Goal: Check status: Check status

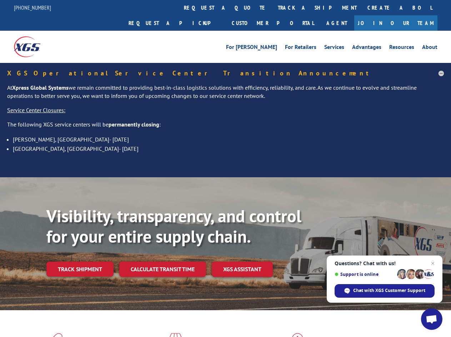
click at [225, 177] on div "Visibility, transparency, and control for your entire supply chain. Track shipm…" at bounding box center [225, 250] width 451 height 147
click at [273, 8] on link "track a shipment" at bounding box center [318, 7] width 90 height 15
click at [0, 0] on div "Track Shipment Enter your information below to track your shipment(s). Select c…" at bounding box center [0, 0] width 0 height 0
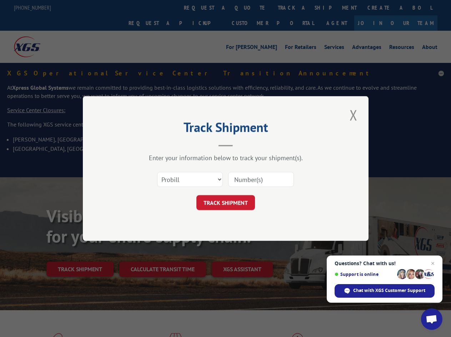
click at [294, 8] on div "Track Shipment Enter your information below to track your shipment(s). Select c…" at bounding box center [225, 168] width 451 height 337
click at [80, 254] on div "Track Shipment Enter your information below to track your shipment(s). Select c…" at bounding box center [225, 168] width 451 height 337
click at [162, 254] on div "Track Shipment Enter your information below to track your shipment(s). Select c…" at bounding box center [225, 168] width 451 height 337
click at [243, 254] on div "Track Shipment Enter your information below to track your shipment(s). Select c…" at bounding box center [225, 168] width 451 height 337
click at [432, 319] on span "Open chat" at bounding box center [432, 320] width 12 height 10
